Goal: Information Seeking & Learning: Learn about a topic

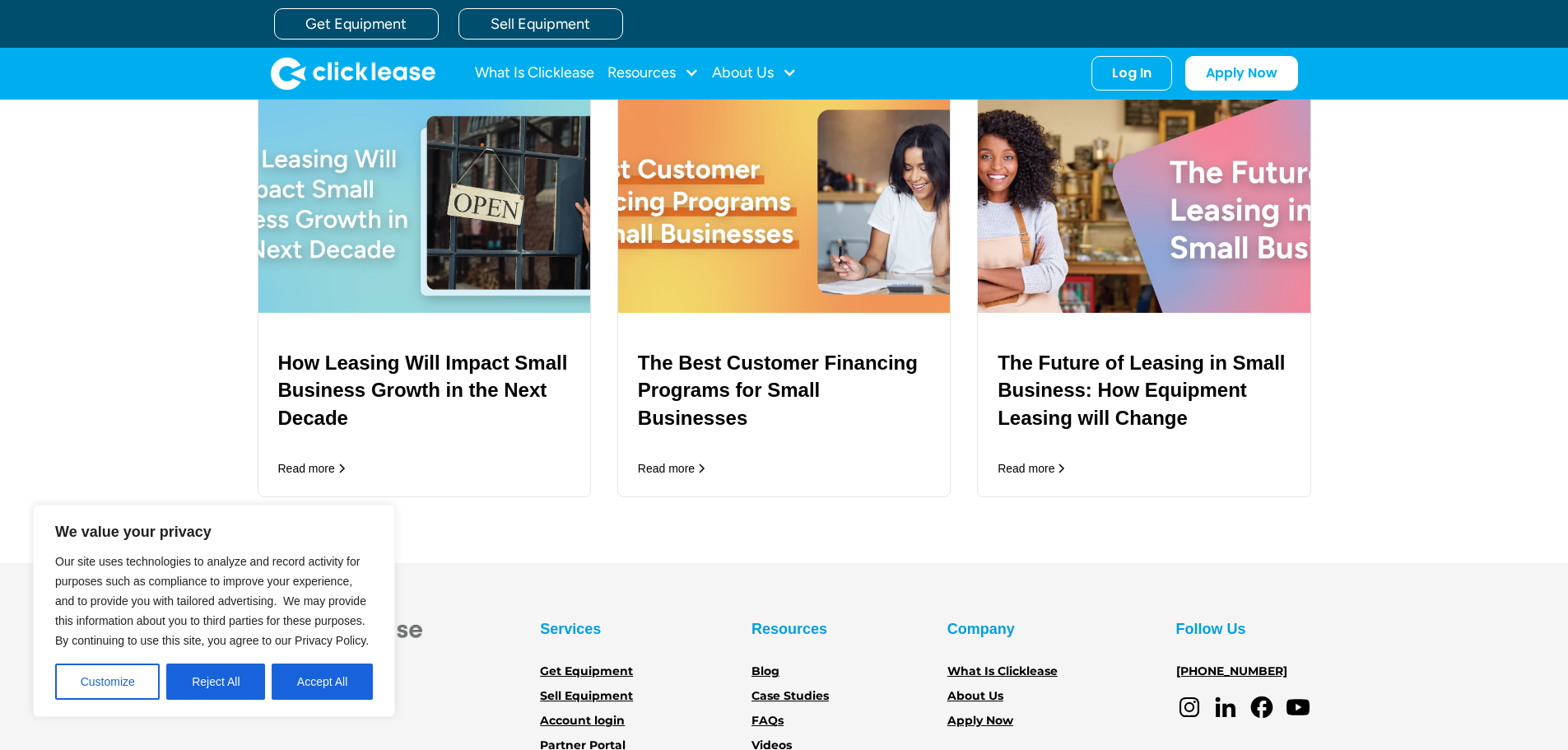
scroll to position [2386, 0]
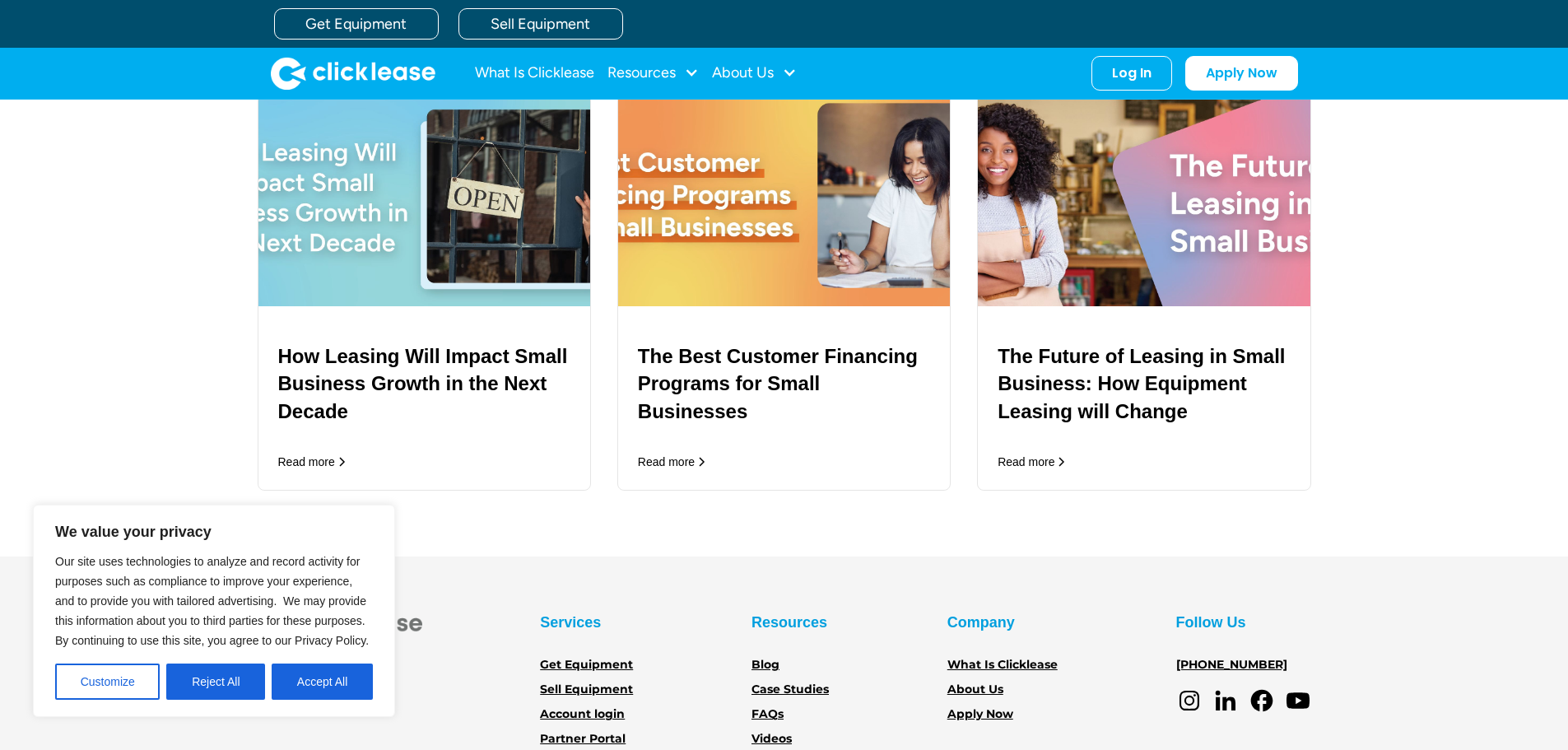
click at [1121, 355] on h3 "The Future of Leasing in Small Business: How Equipment Leasing will Change" at bounding box center [1143, 383] width 292 height 83
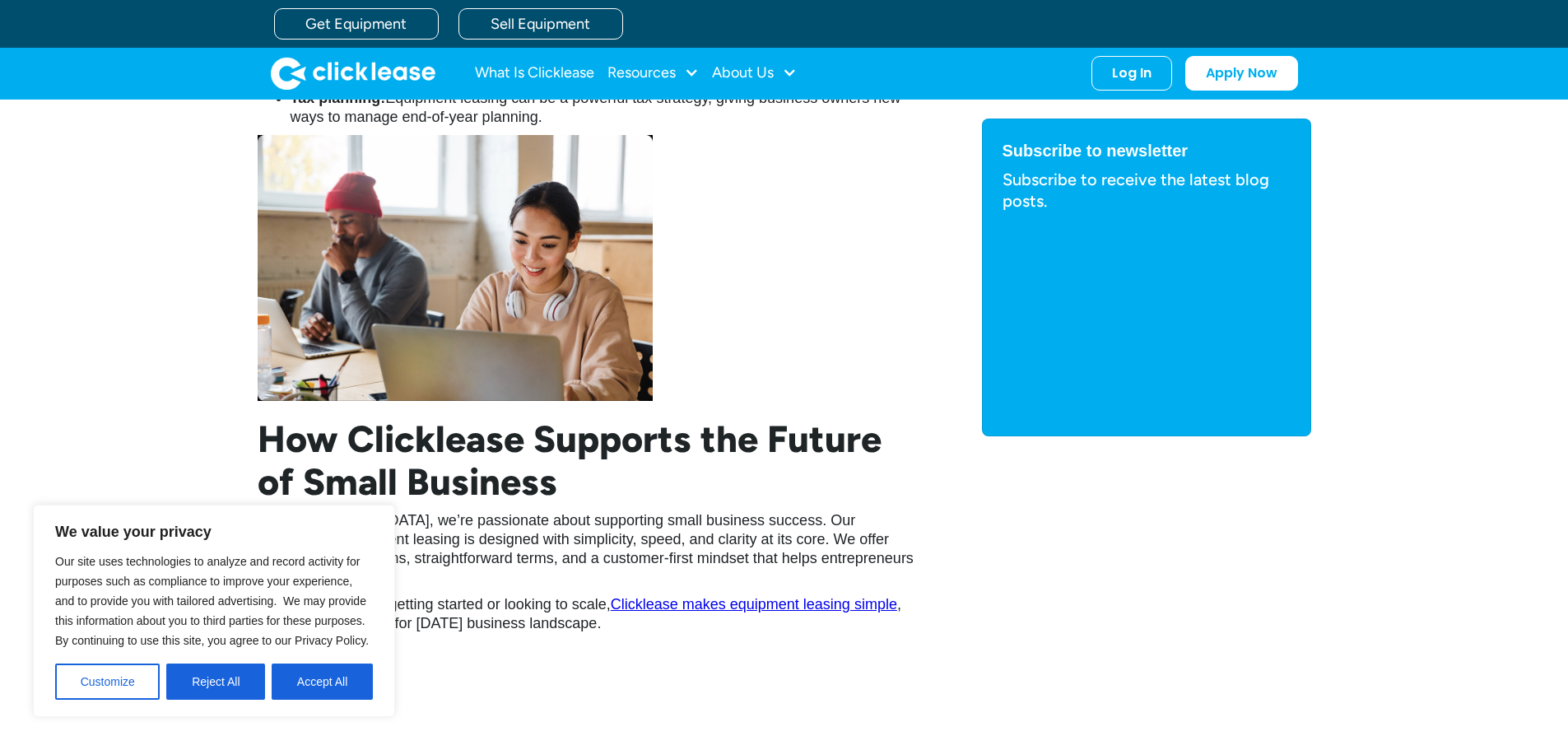
scroll to position [2962, 0]
